Goal: Transaction & Acquisition: Book appointment/travel/reservation

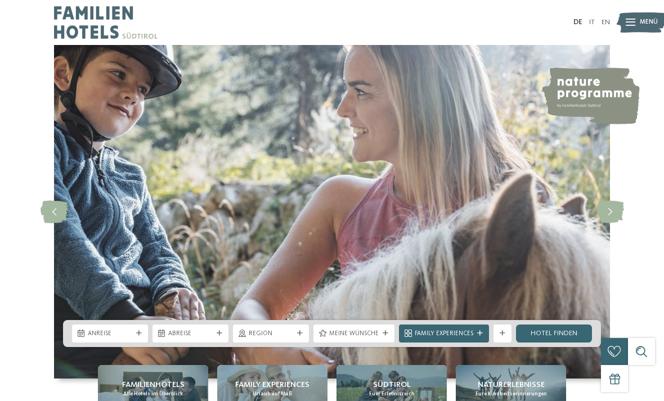
click at [127, 339] on span "Anreise" at bounding box center [110, 334] width 44 height 9
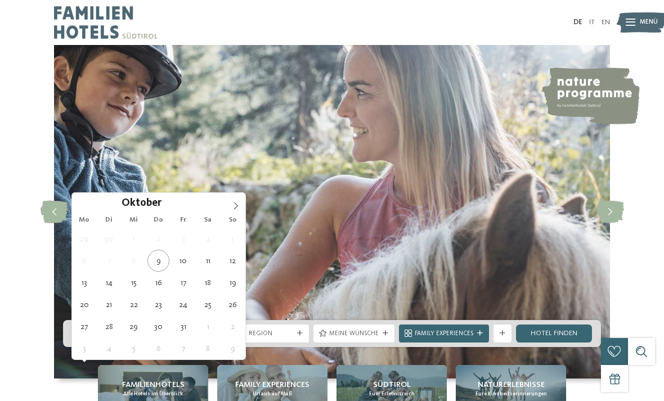
type div "26.10.2025"
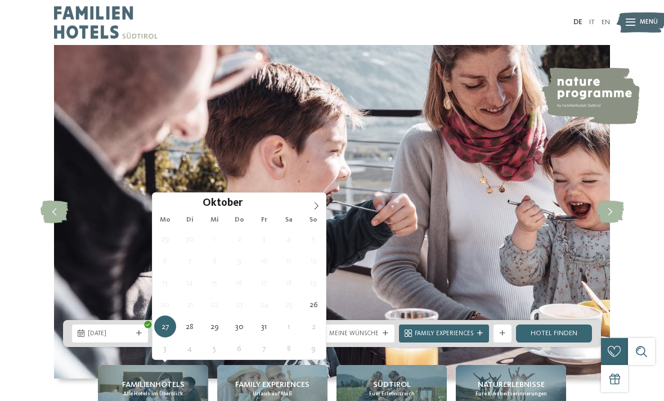
type div "31.10.2025"
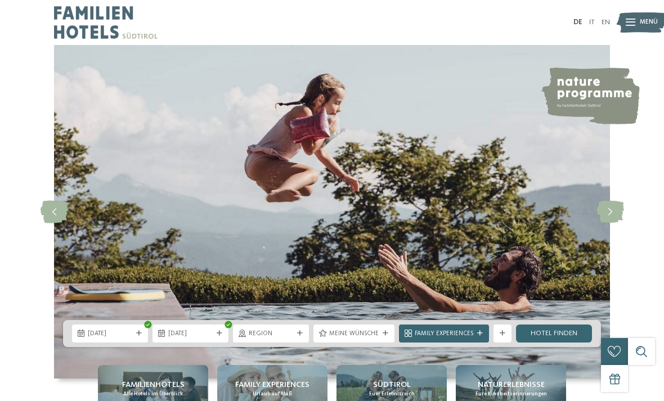
click at [551, 343] on link "Hotel finden" at bounding box center [554, 334] width 76 height 18
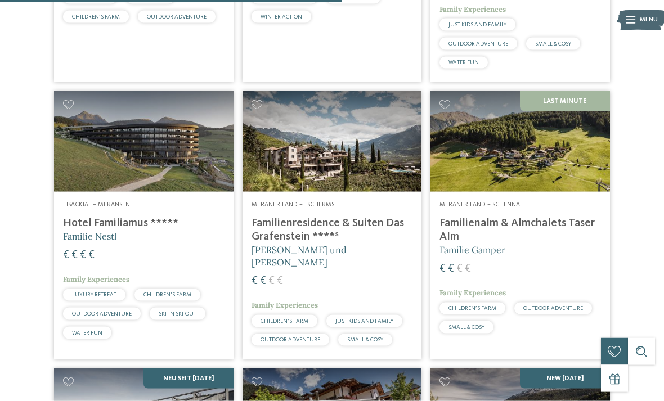
scroll to position [1082, 0]
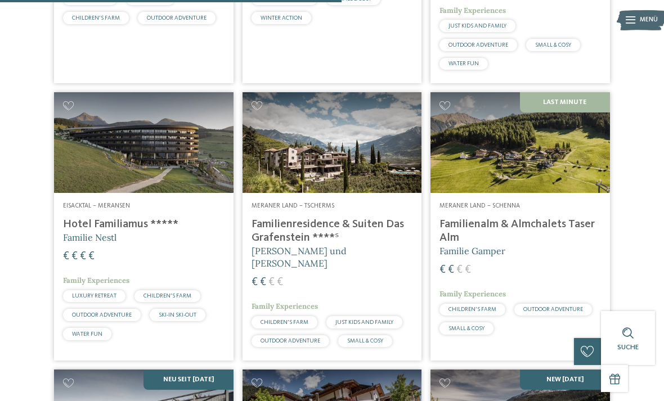
click at [538, 230] on h4 "Familienalm & Almchalets Taser Alm" at bounding box center [519, 231] width 161 height 27
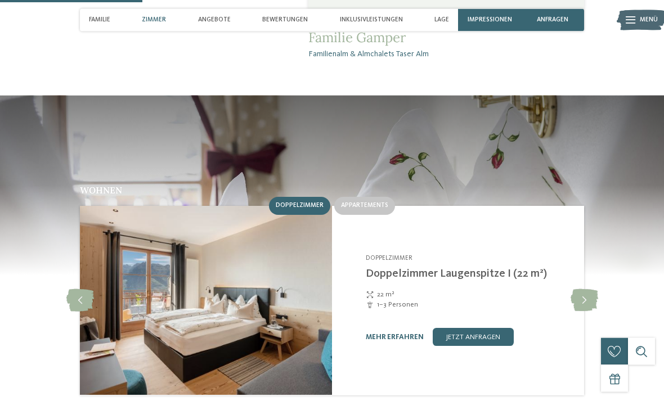
scroll to position [769, 0]
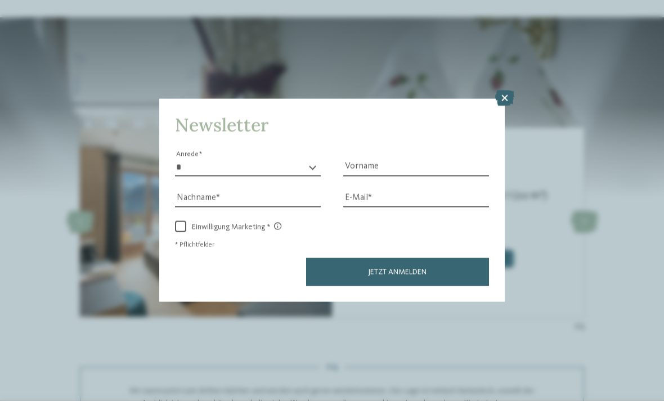
click at [509, 91] on icon at bounding box center [504, 99] width 19 height 16
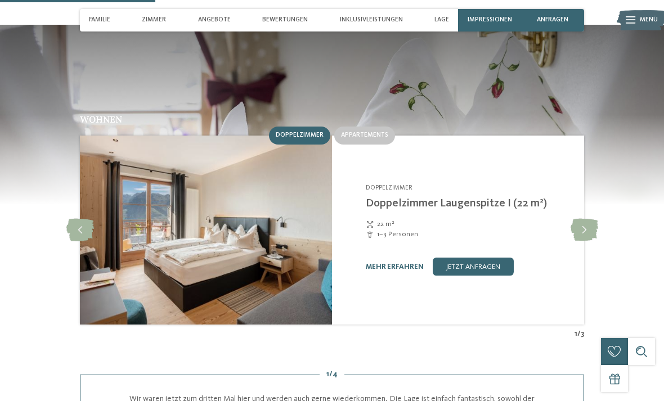
scroll to position [839, 0]
click at [362, 132] on span "Appartements" at bounding box center [364, 135] width 47 height 7
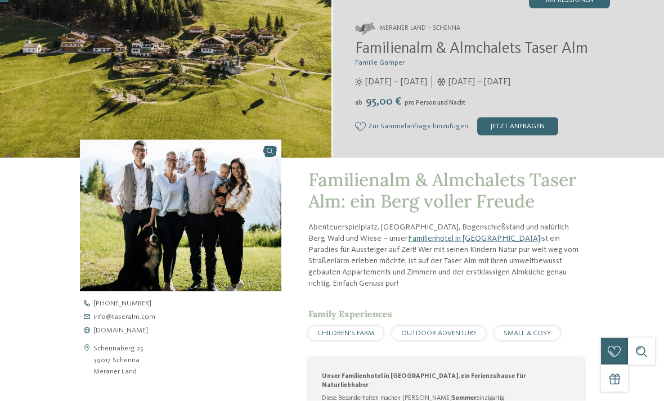
scroll to position [0, 0]
